Goal: Information Seeking & Learning: Learn about a topic

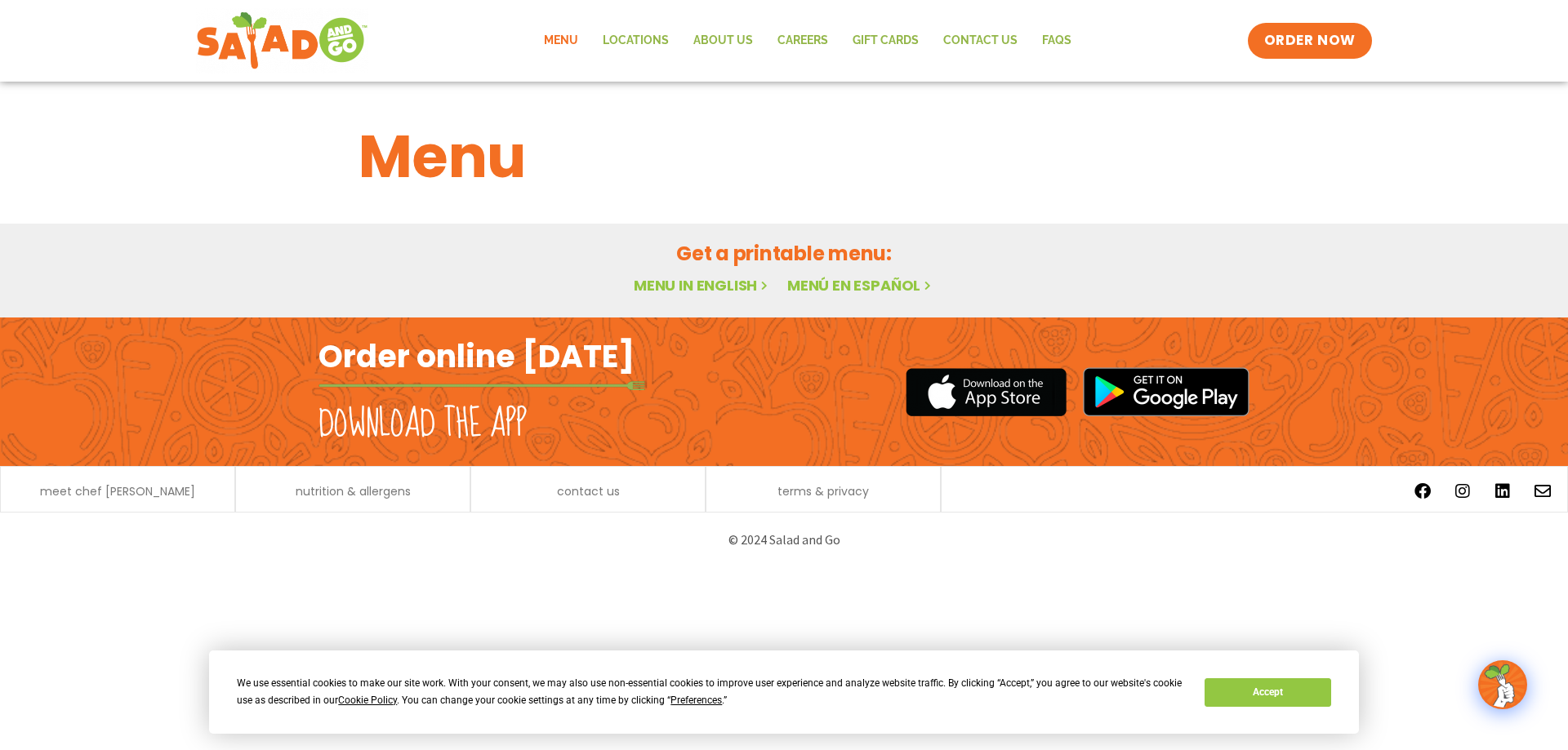
click at [724, 282] on link "Menu in English" at bounding box center [702, 284] width 137 height 20
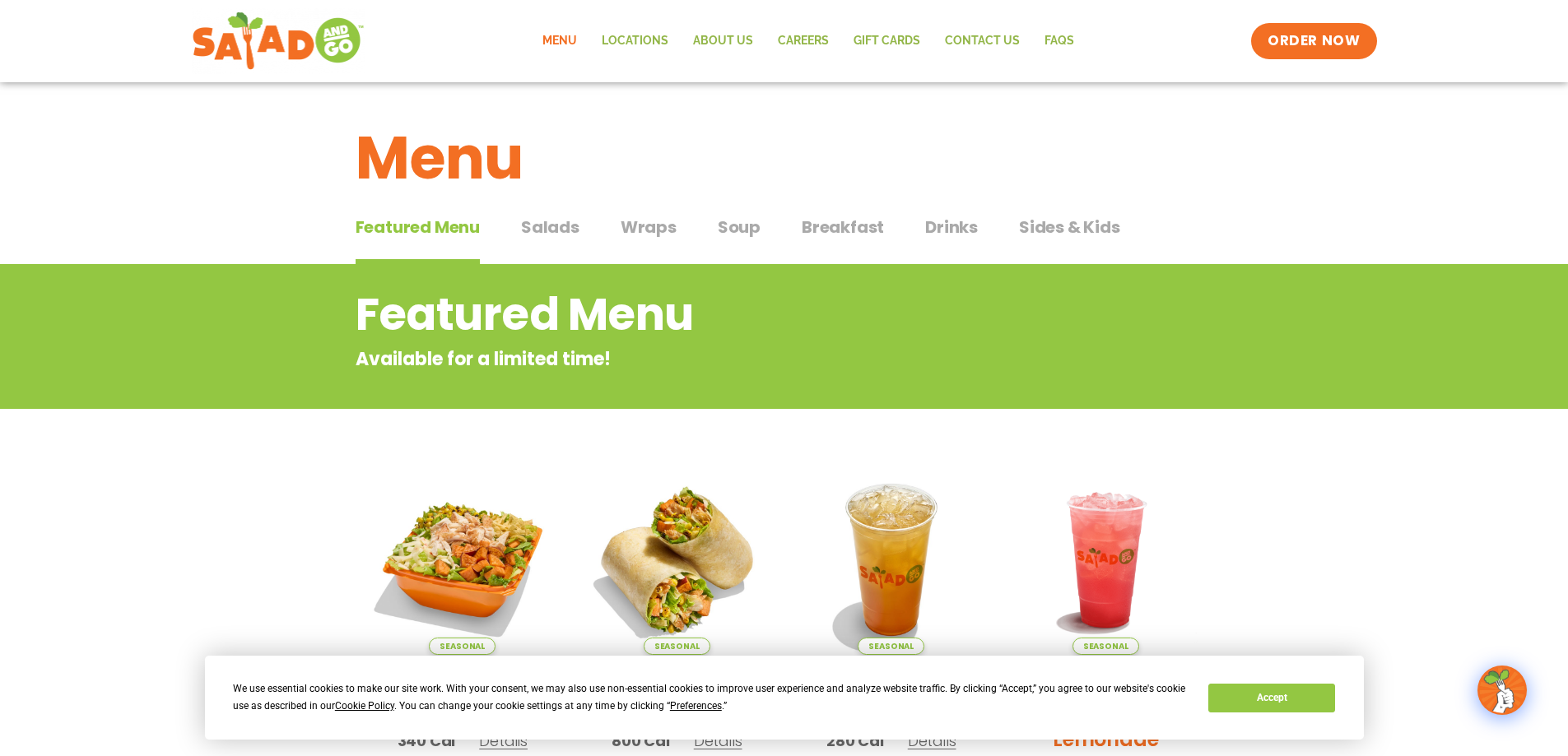
click at [535, 220] on span "Salads" at bounding box center [550, 227] width 59 height 25
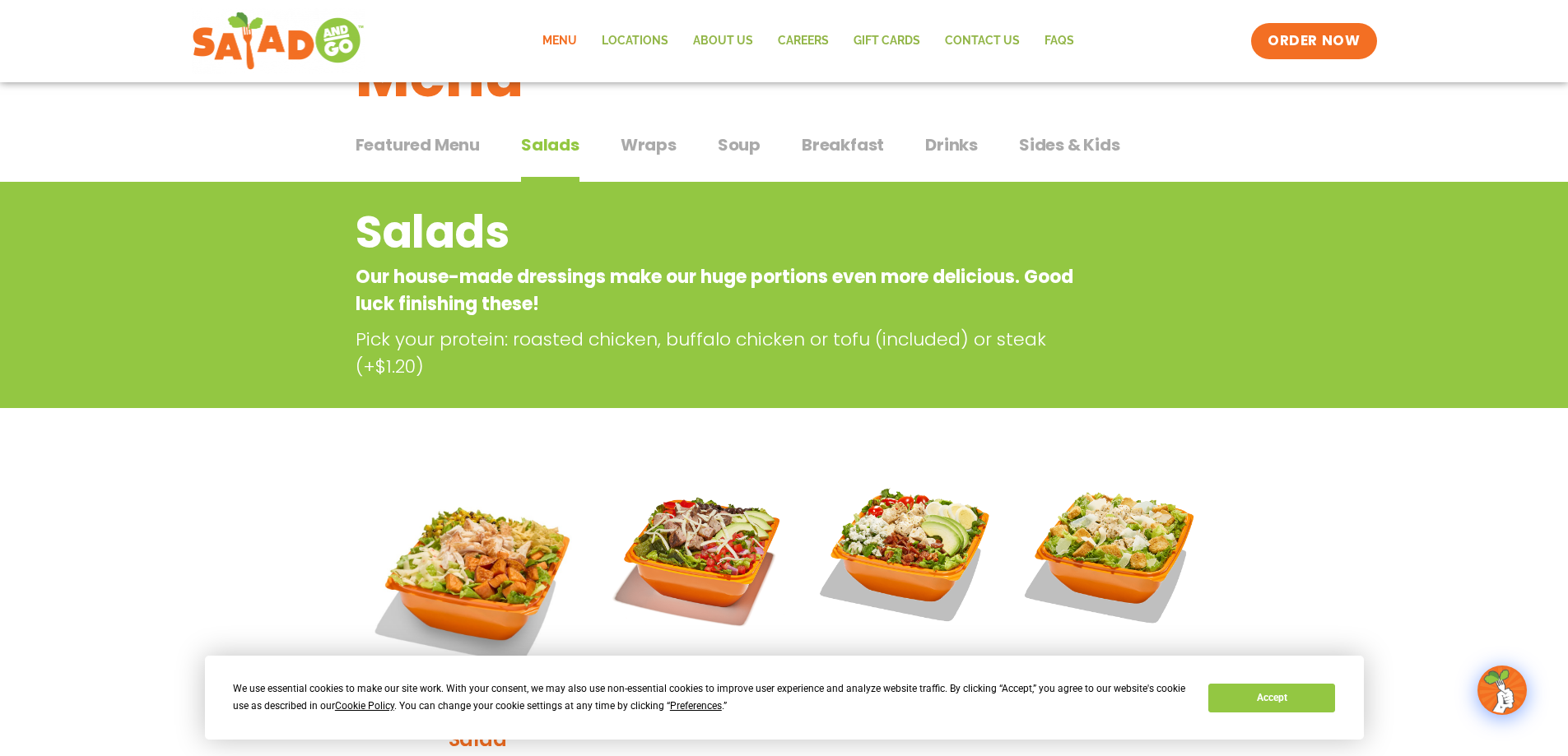
scroll to position [247, 0]
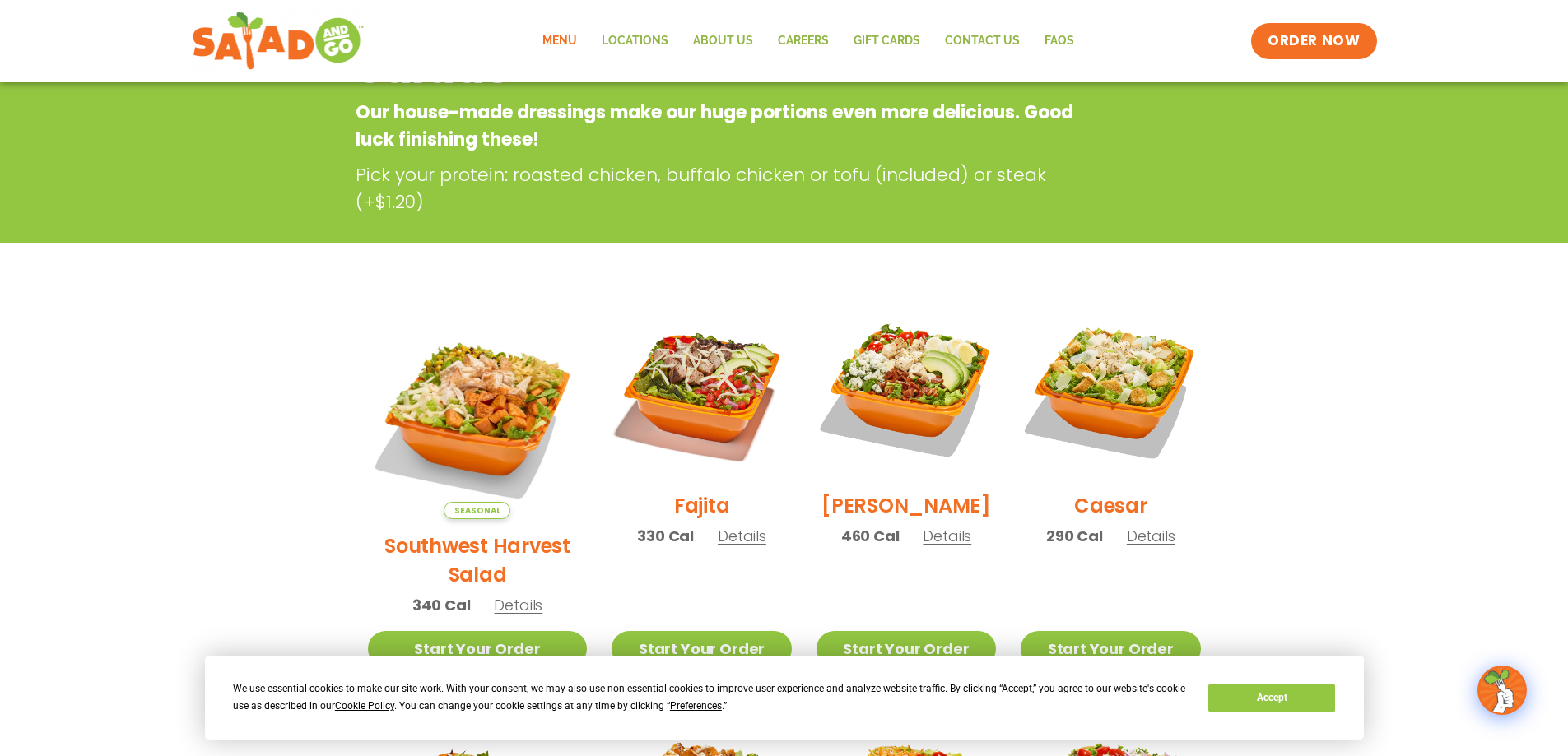
click at [1438, 318] on section "Salads Our house-made dressings make our huge portions even more delicious. Goo…" at bounding box center [784, 693] width 1568 height 1350
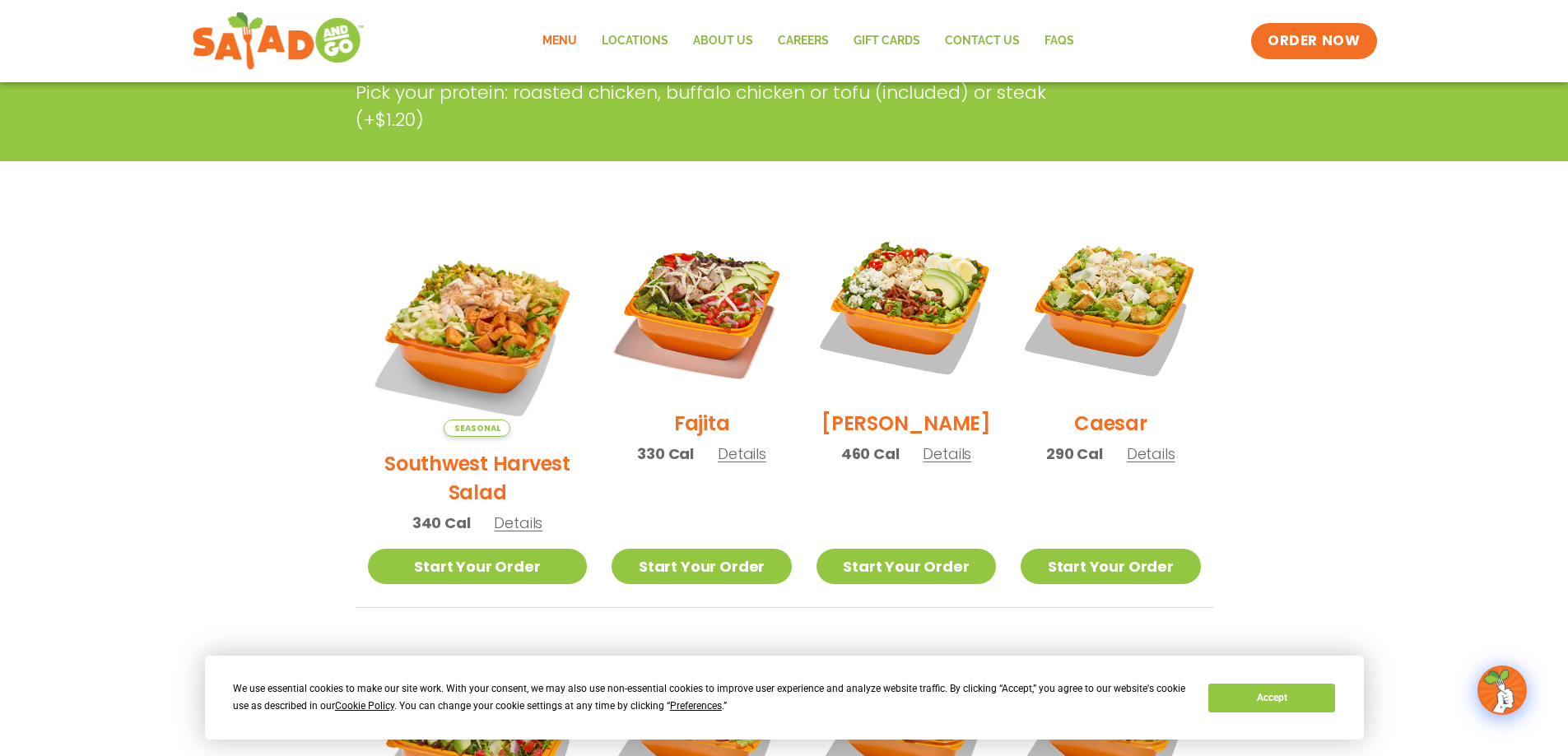
scroll to position [412, 0]
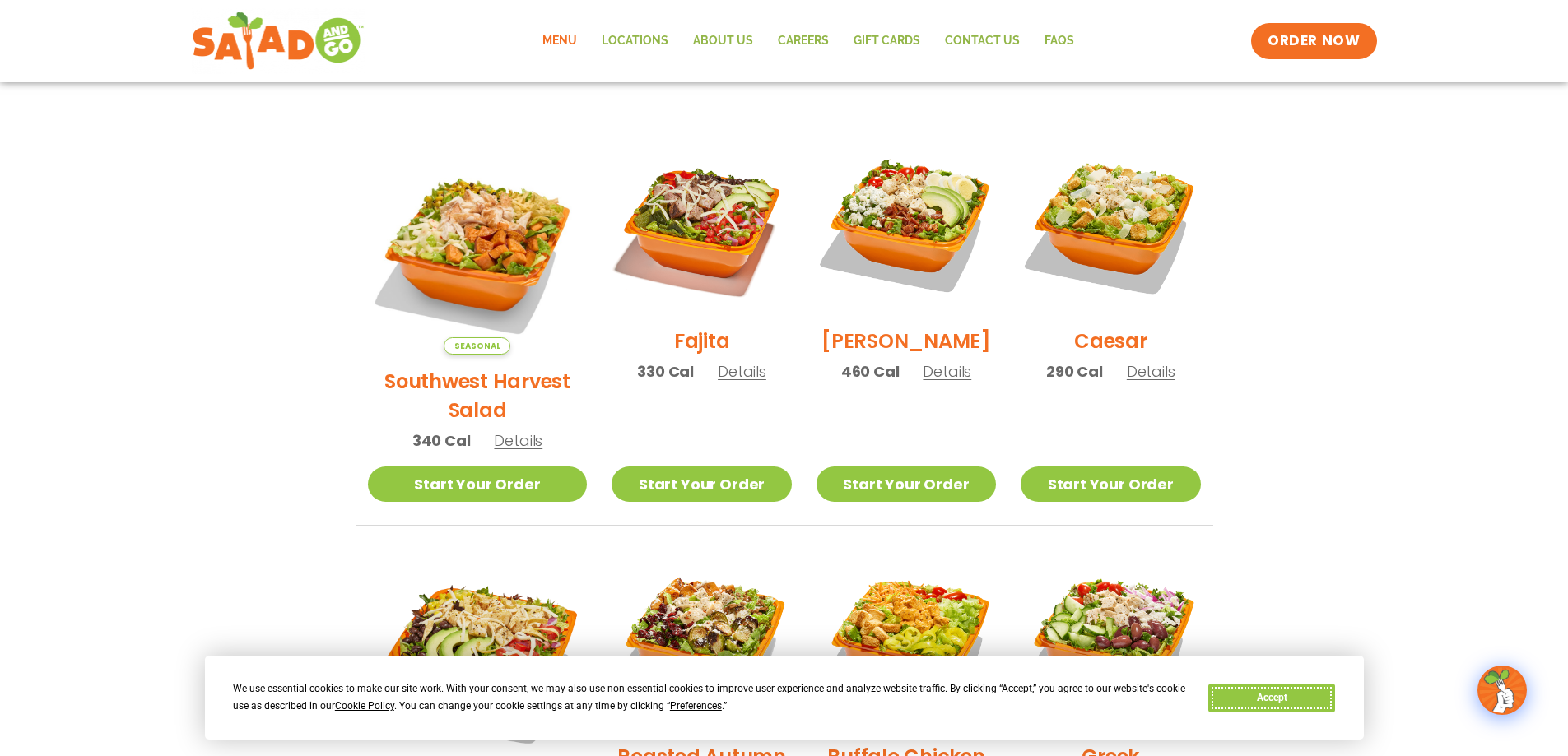
click at [1281, 695] on button "Accept" at bounding box center [1272, 698] width 127 height 29
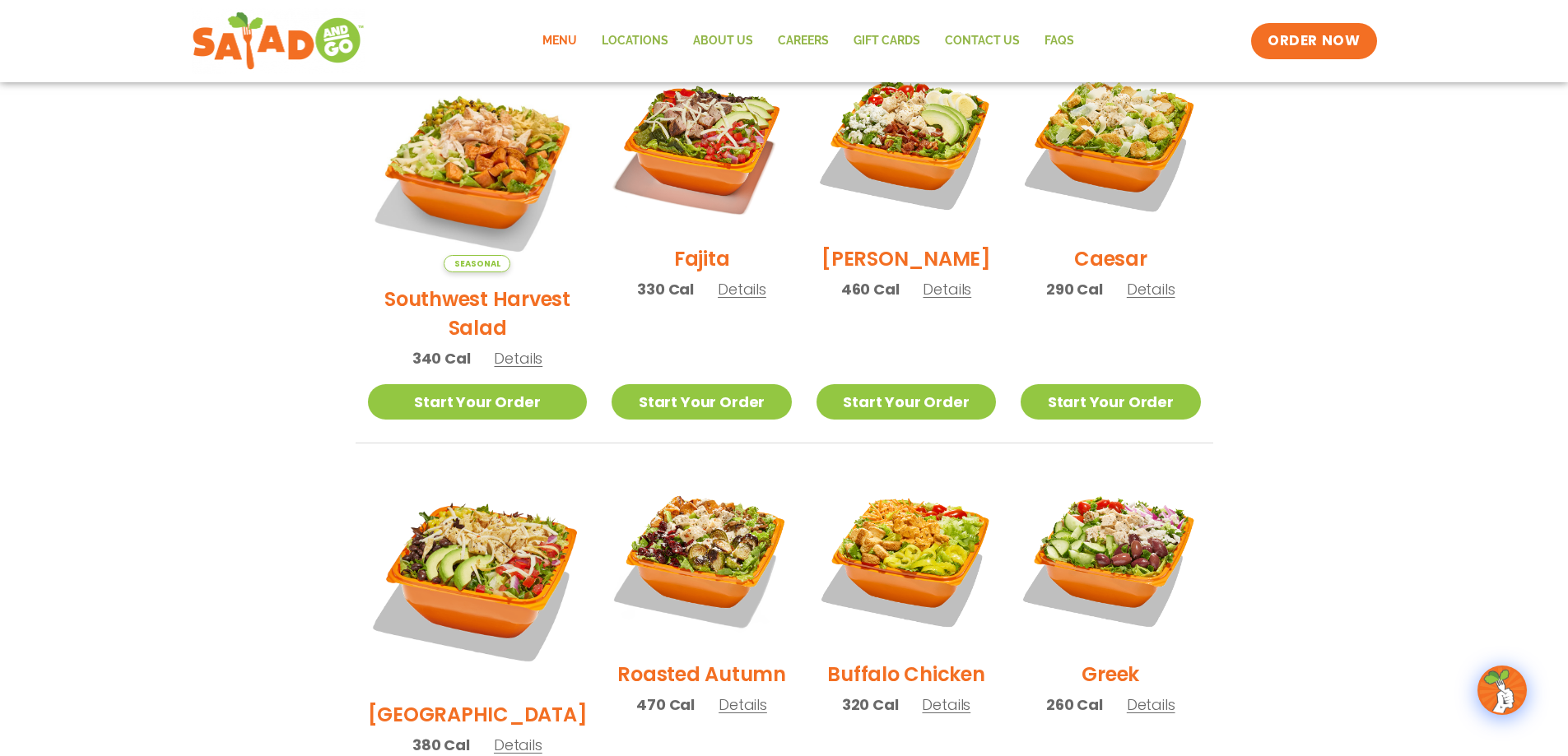
scroll to position [576, 0]
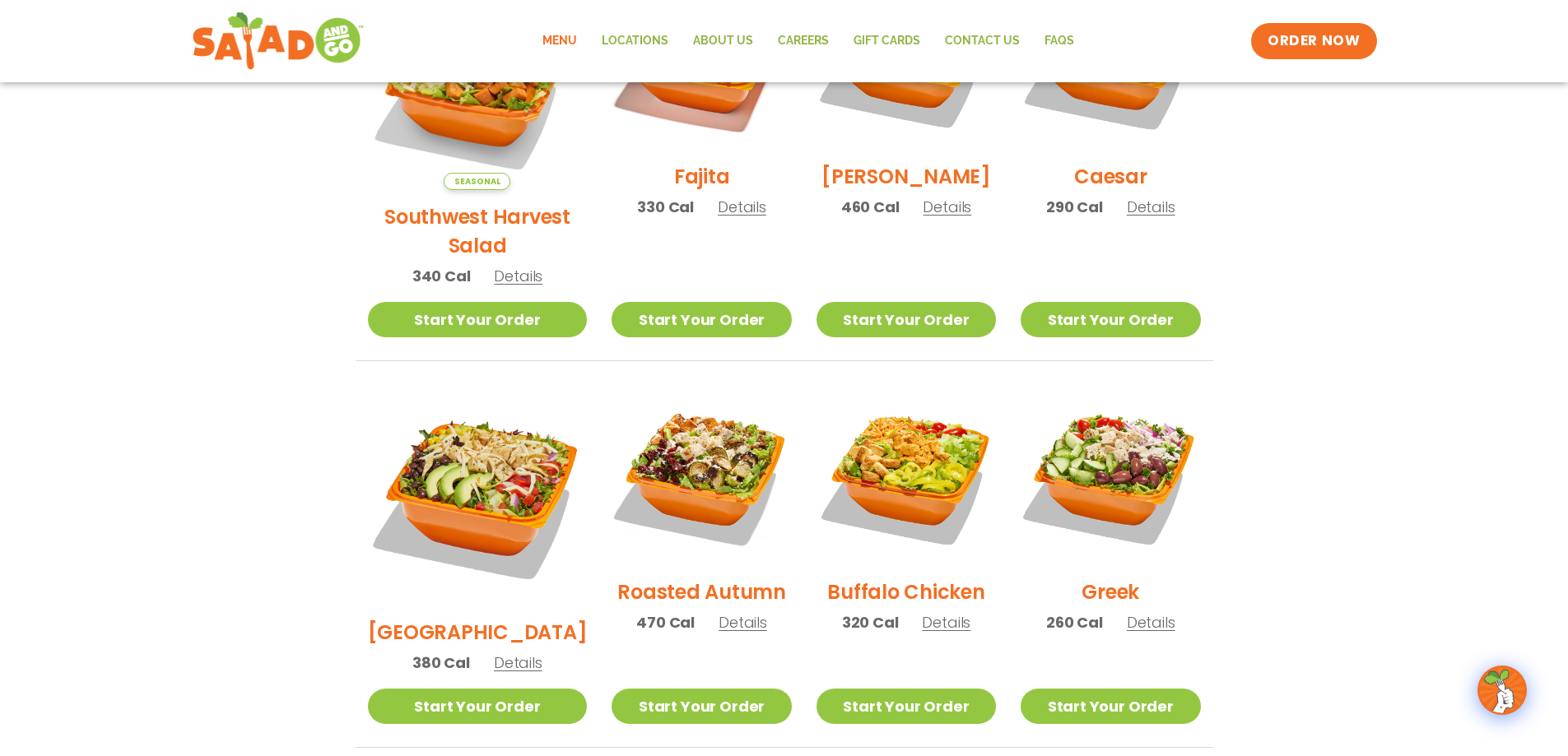
click at [1249, 477] on section "Salads Our house-made dressings make our huge portions even more delicious. Goo…" at bounding box center [784, 412] width 1568 height 1447
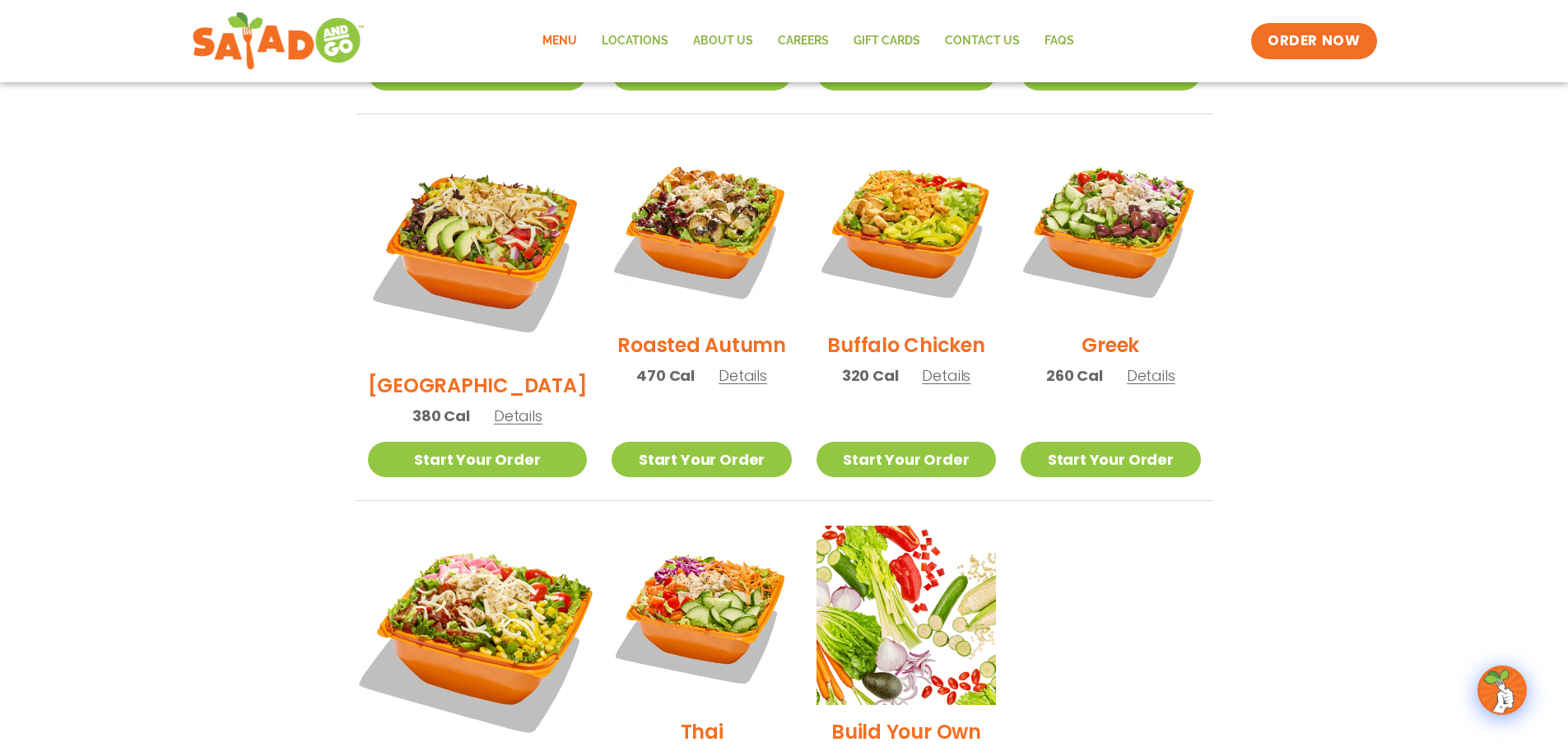
scroll to position [905, 0]
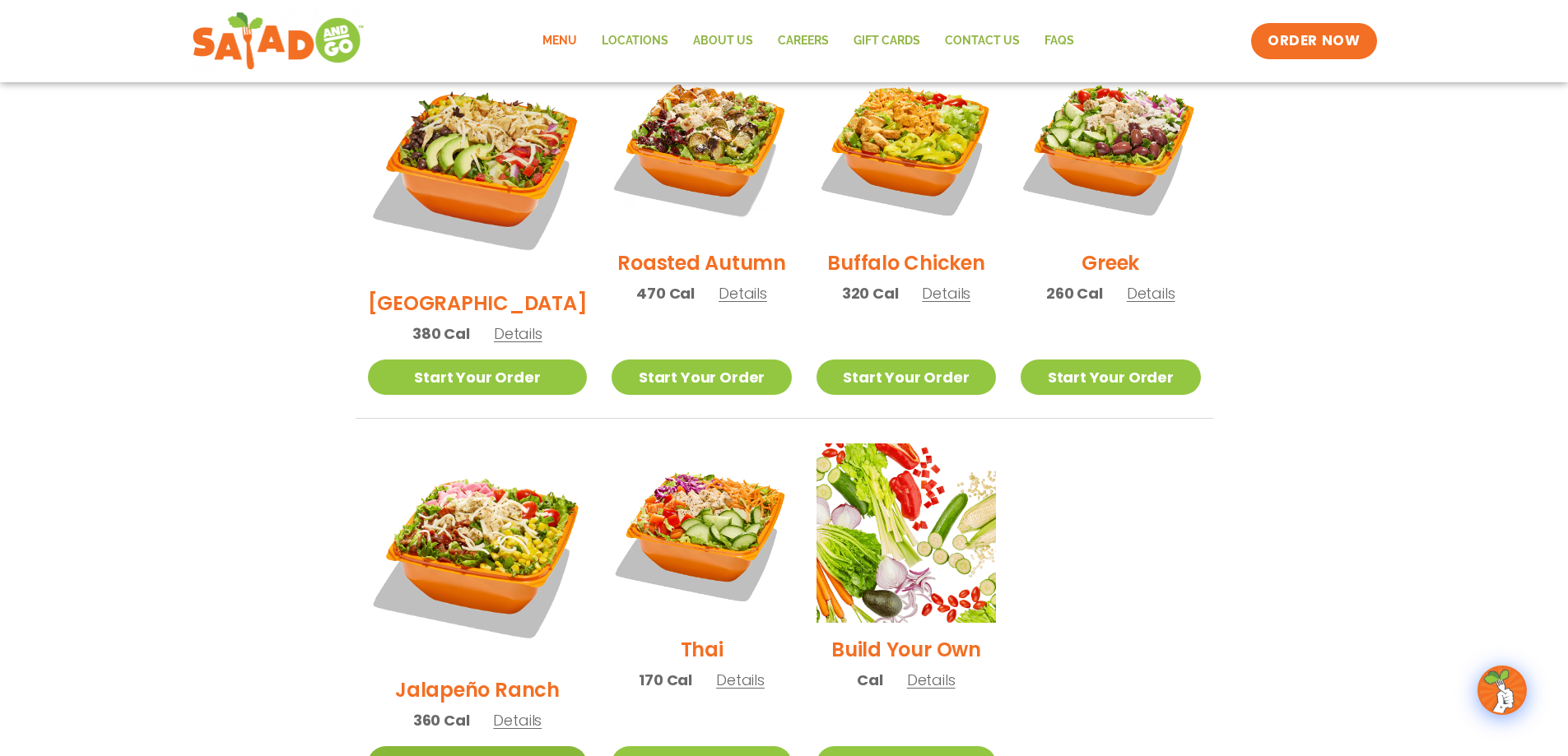
click at [459, 746] on link "Start Your Order" at bounding box center [477, 764] width 219 height 36
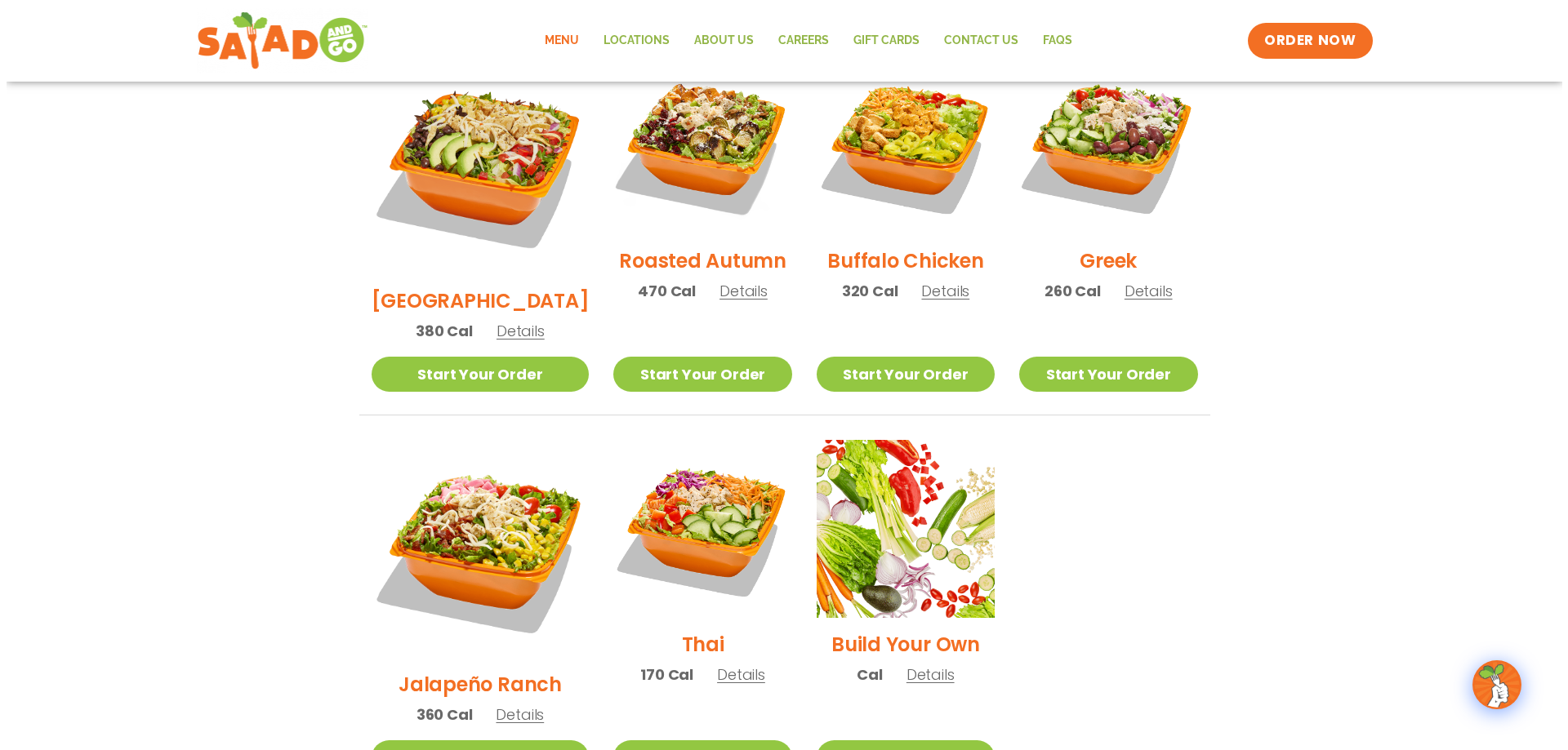
scroll to position [1061, 0]
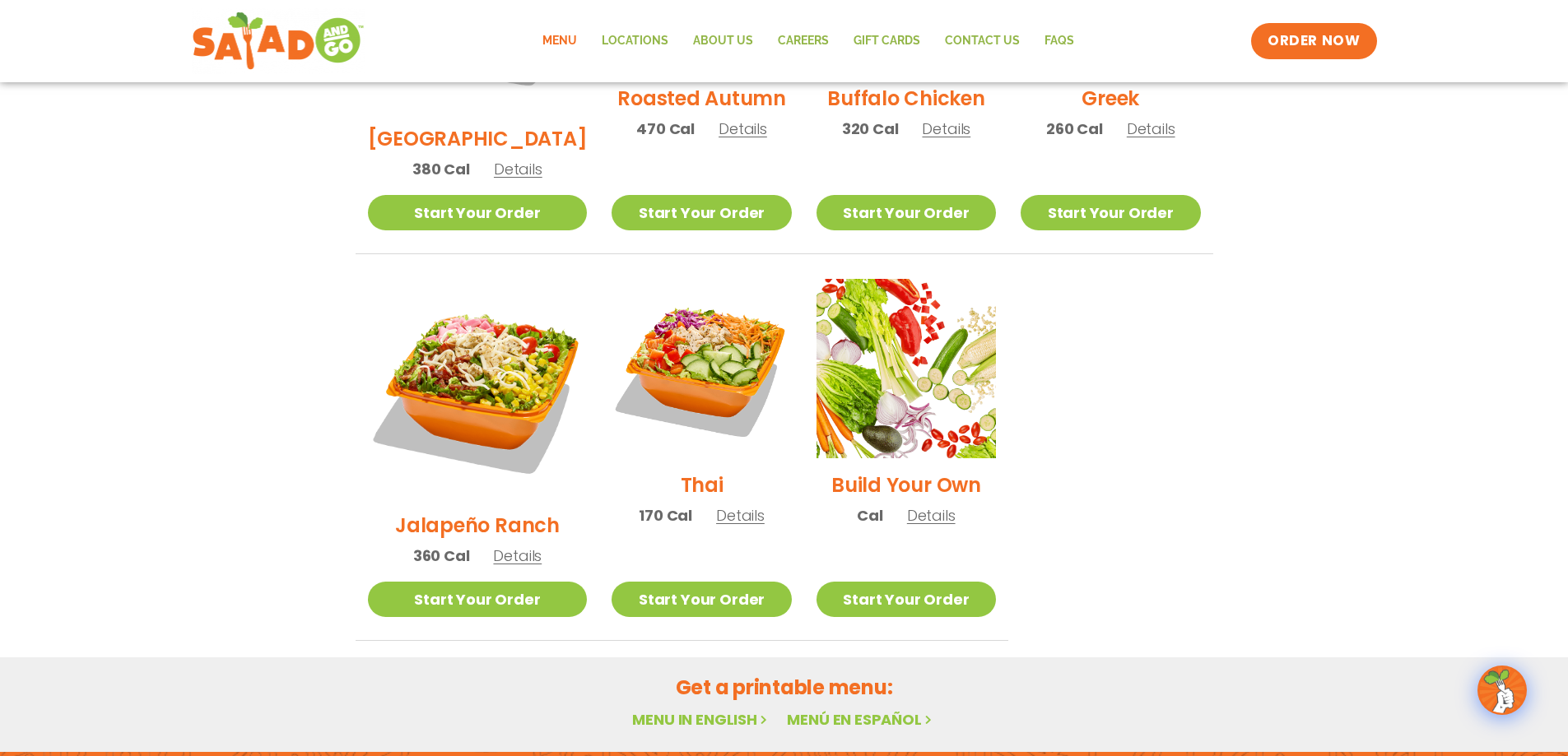
click at [493, 545] on span "Details" at bounding box center [517, 555] width 48 height 20
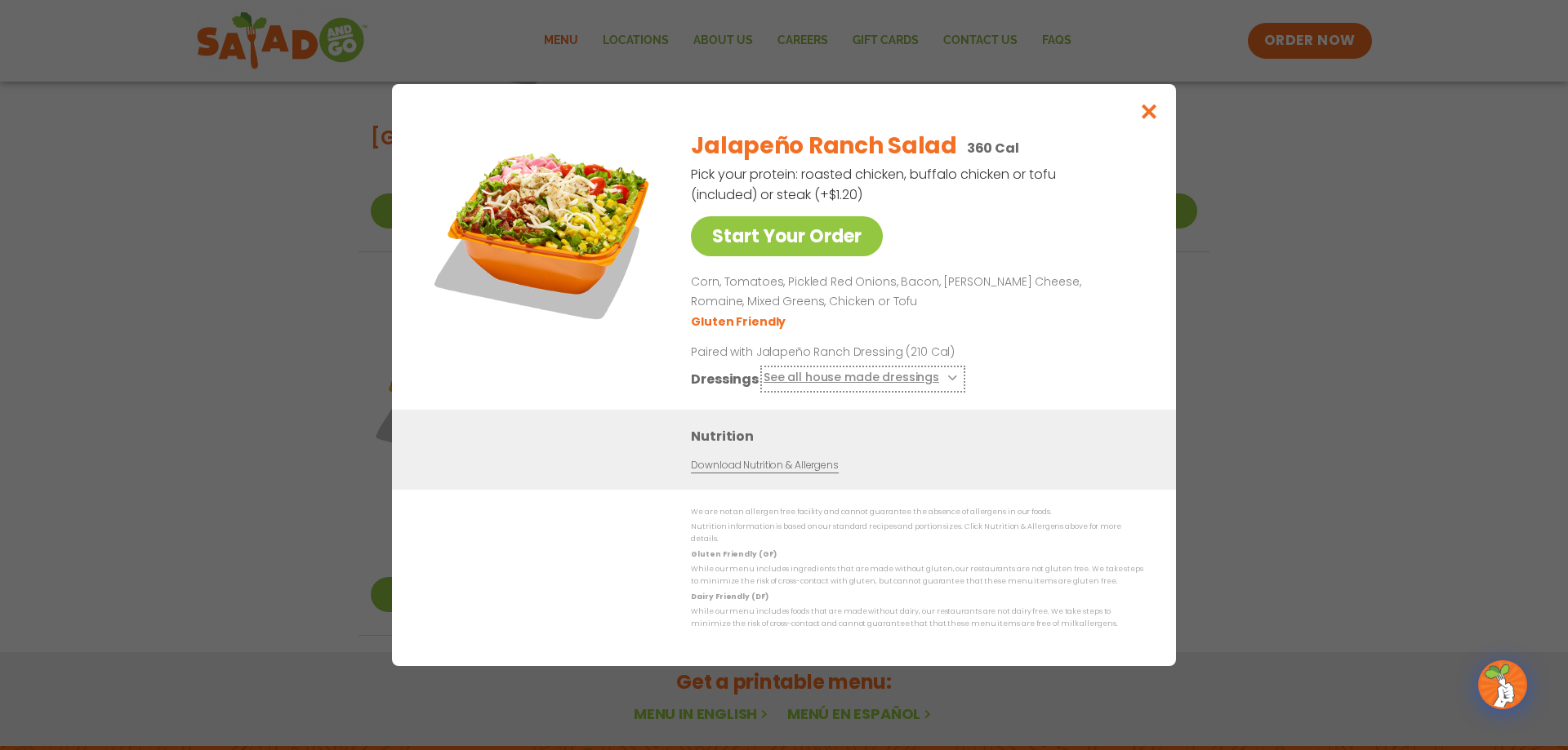
click at [938, 383] on button "See all house made dressings" at bounding box center [863, 379] width 199 height 20
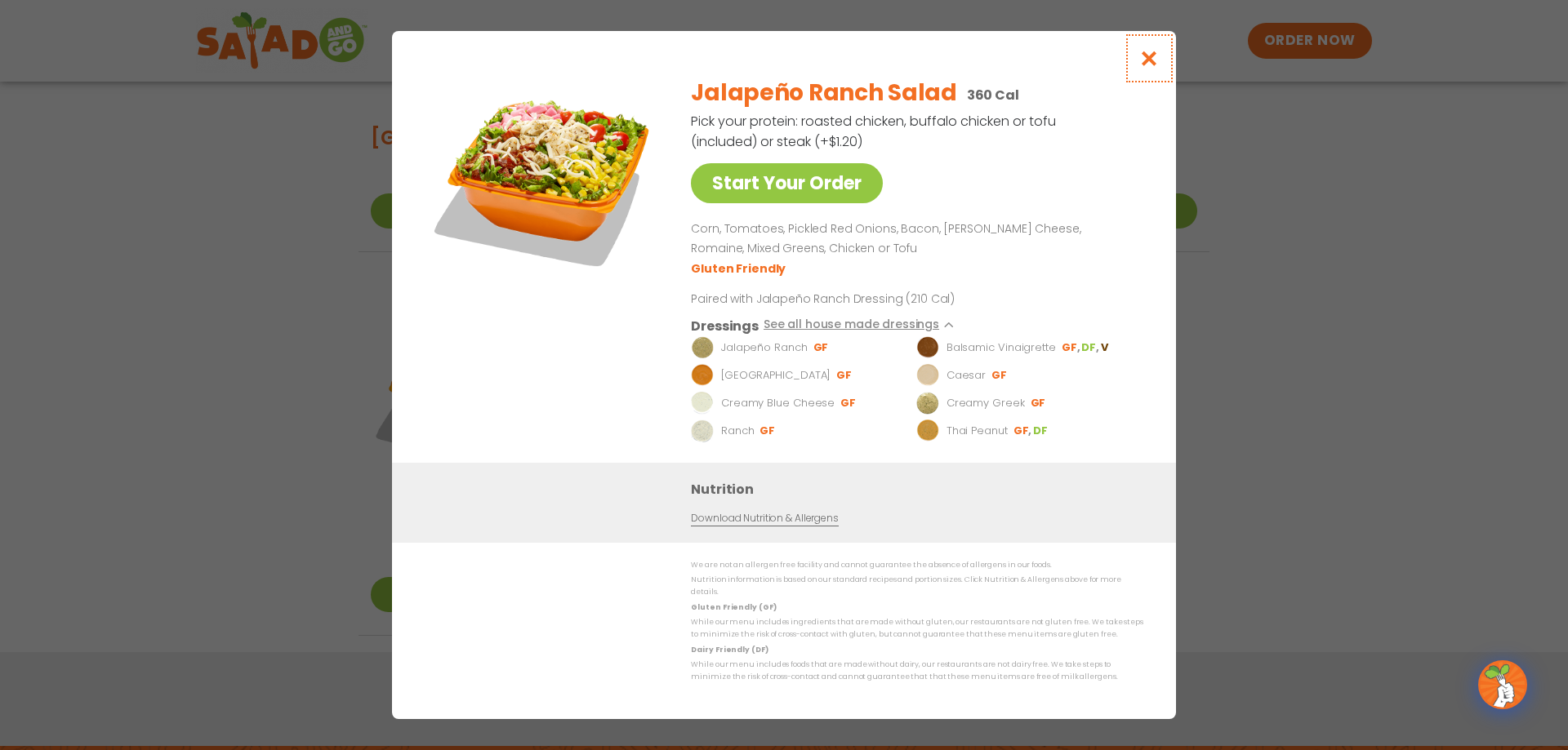
drag, startPoint x: 1152, startPoint y: 68, endPoint x: 1020, endPoint y: 317, distance: 281.8
click at [1151, 67] on icon "Close modal" at bounding box center [1148, 58] width 20 height 17
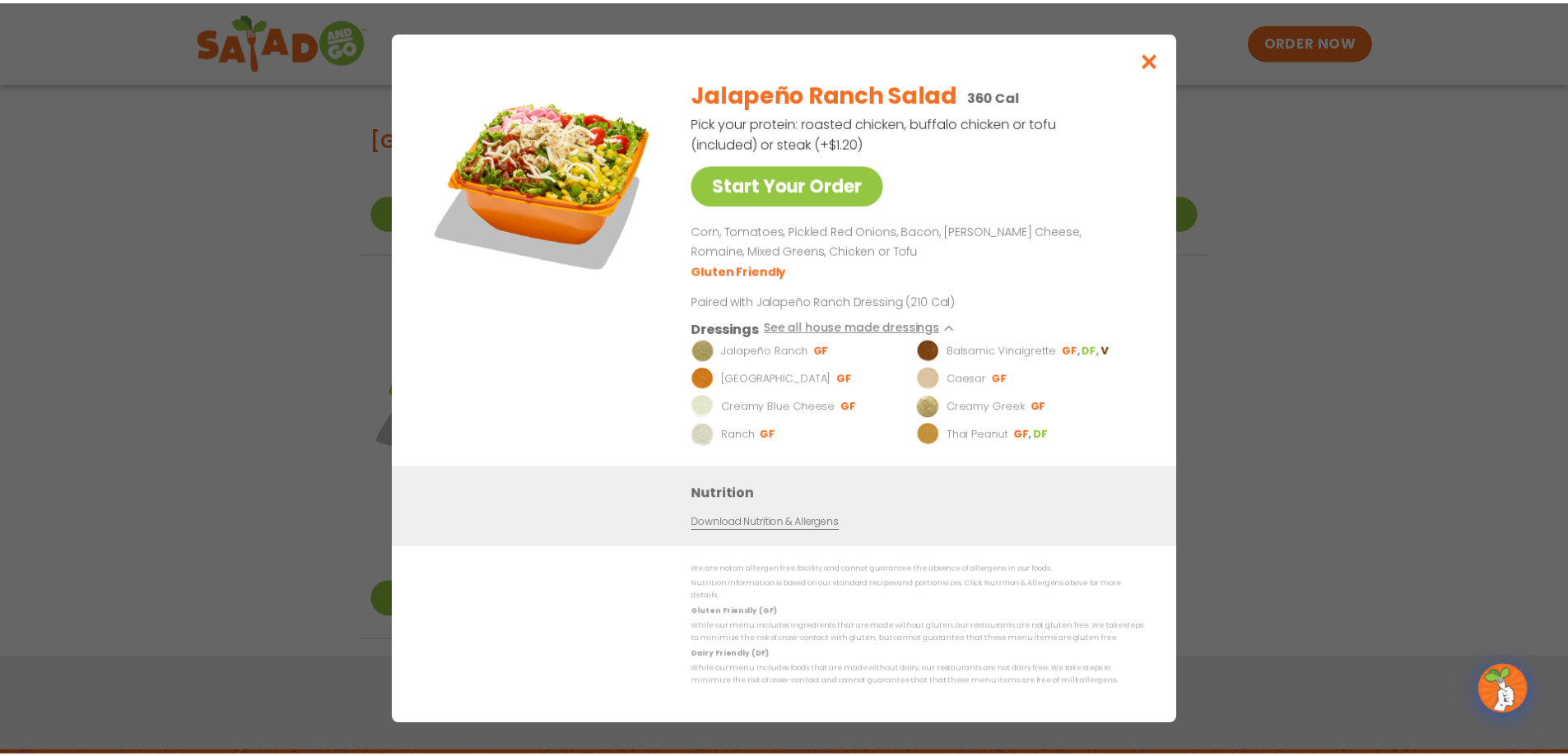
scroll to position [865, 0]
